Goal: Information Seeking & Learning: Learn about a topic

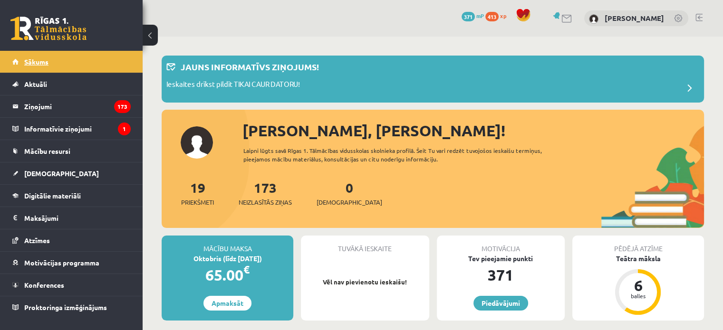
click at [38, 55] on link "Sākums" at bounding box center [71, 62] width 118 height 22
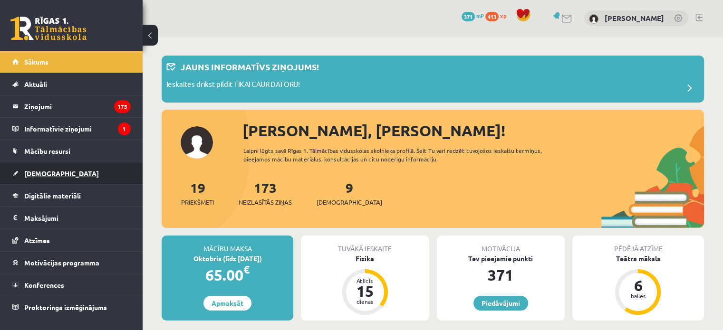
click at [46, 176] on span "[DEMOGRAPHIC_DATA]" at bounding box center [61, 173] width 75 height 9
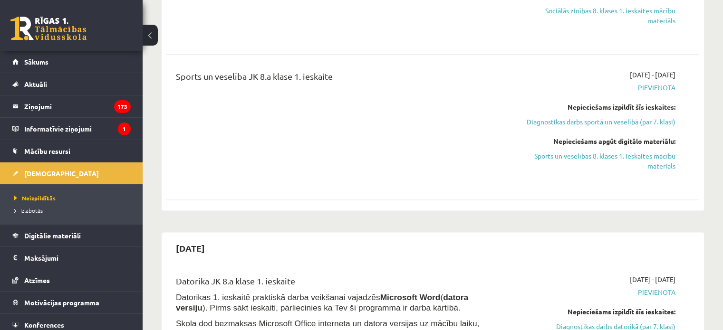
scroll to position [1331, 0]
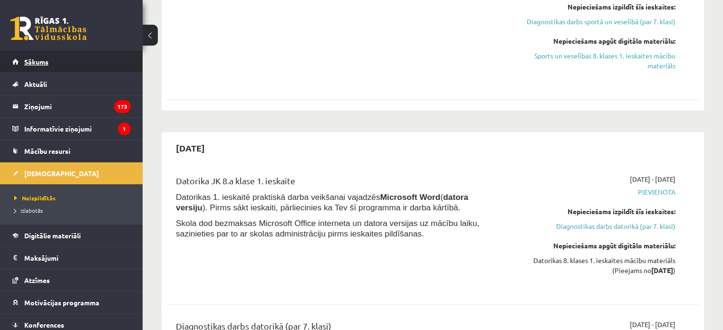
click at [29, 56] on link "Sākums" at bounding box center [71, 62] width 118 height 22
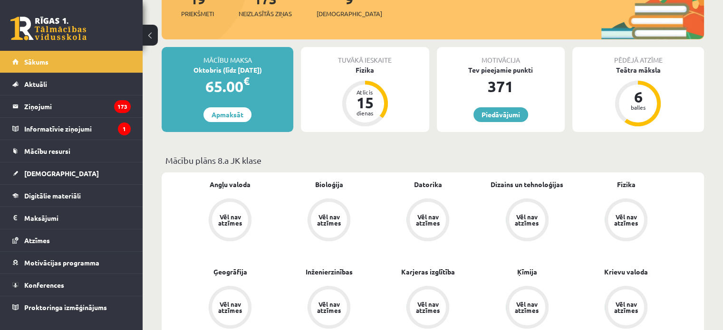
scroll to position [190, 0]
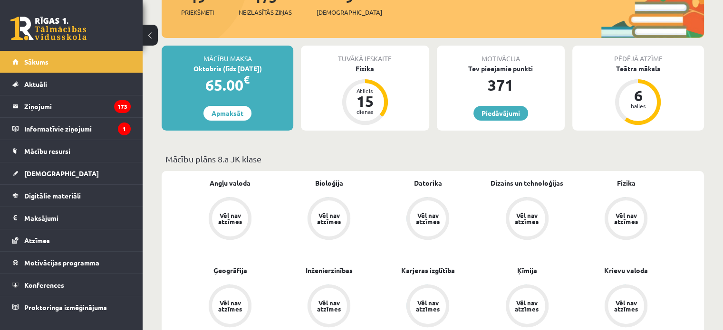
click at [363, 70] on div "Fizika" at bounding box center [365, 69] width 128 height 10
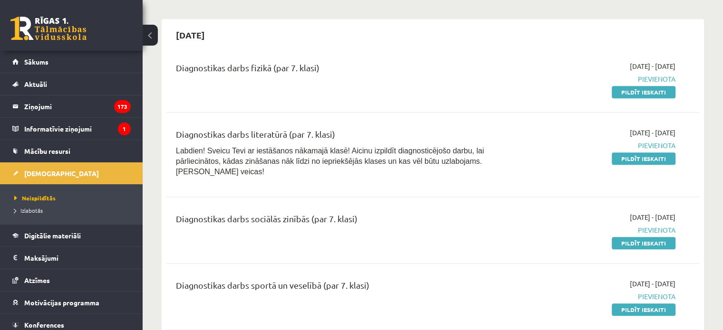
scroll to position [428, 0]
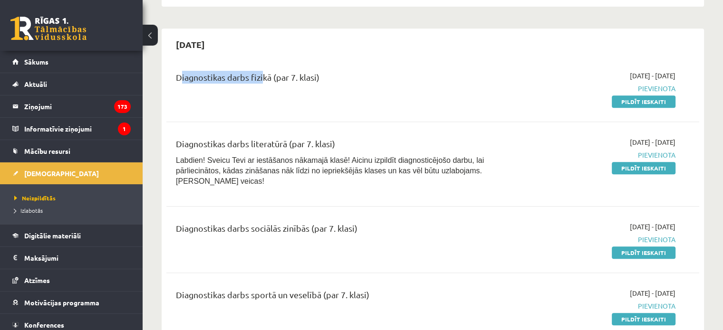
drag, startPoint x: 177, startPoint y: 72, endPoint x: 259, endPoint y: 76, distance: 82.3
click at [259, 76] on div "Diagnostikas darbs fizikā (par 7. klasi)" at bounding box center [340, 80] width 328 height 18
click at [337, 108] on div "Diagnostikas darbs fizikā (par 7. klasi) [DATE] - [DATE] [GEOGRAPHIC_DATA] Pild…" at bounding box center [432, 88] width 533 height 55
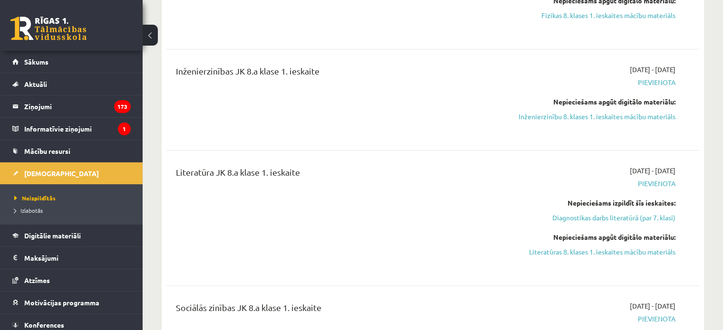
scroll to position [856, 0]
